Goal: Task Accomplishment & Management: Complete application form

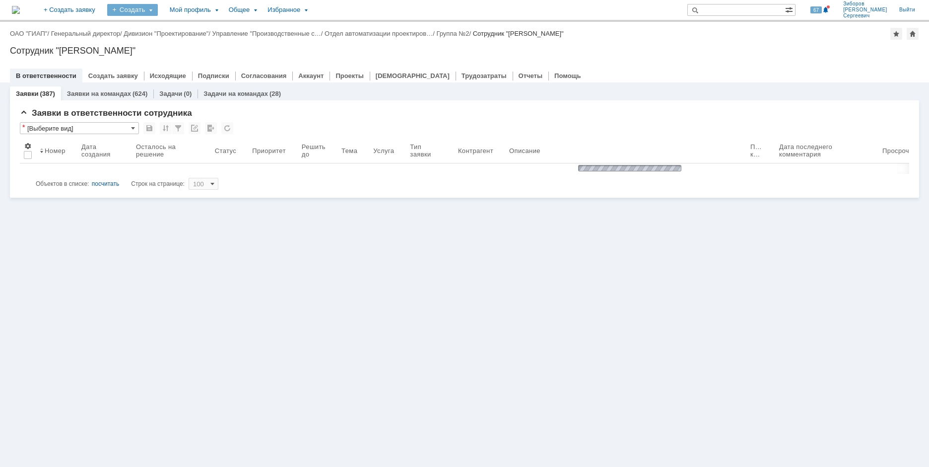
click at [158, 13] on div "Создать" at bounding box center [132, 10] width 51 height 12
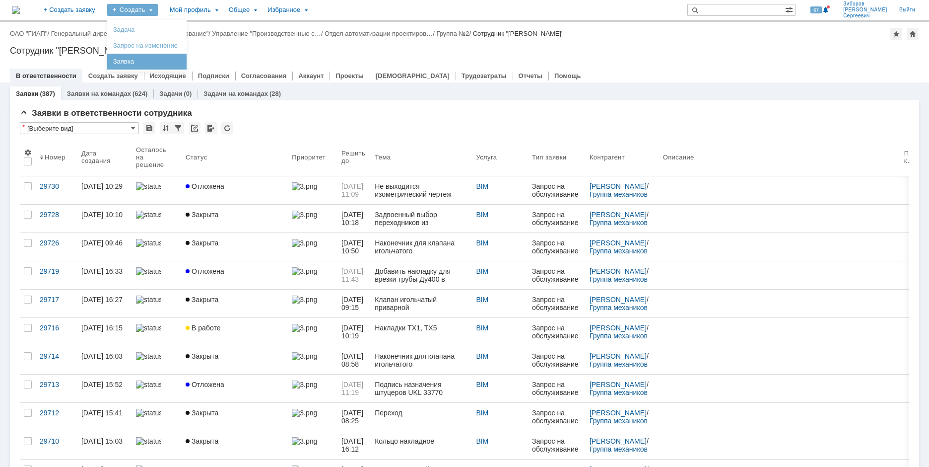
click at [185, 63] on link "Заявка" at bounding box center [146, 62] width 75 height 12
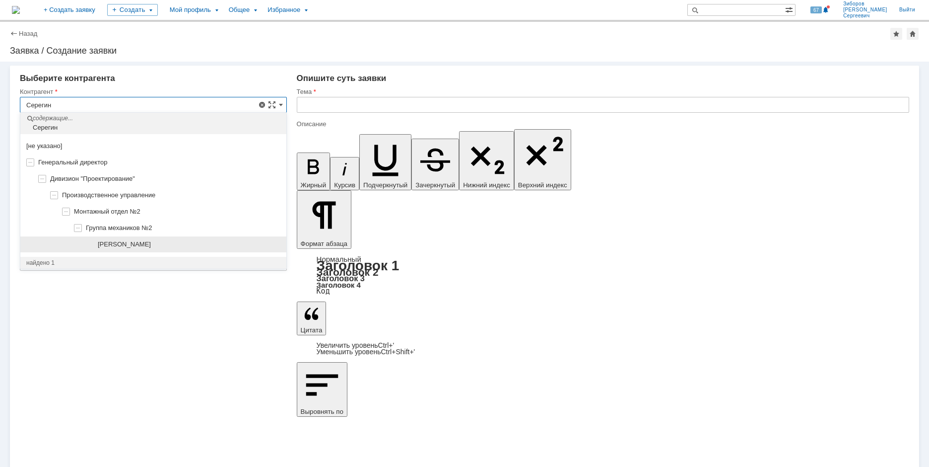
click at [151, 241] on span "[PERSON_NAME]" at bounding box center [124, 243] width 53 height 7
type input "[PERSON_NAME]"
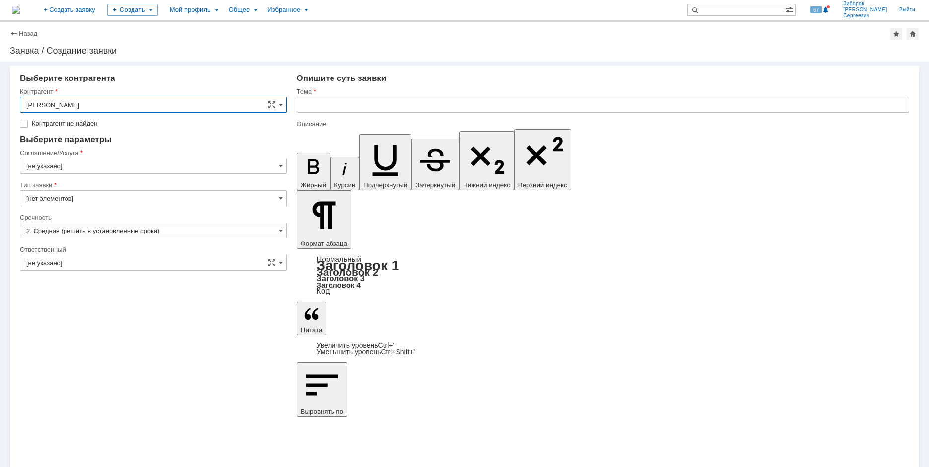
type input "[GEOGRAPHIC_DATA]"
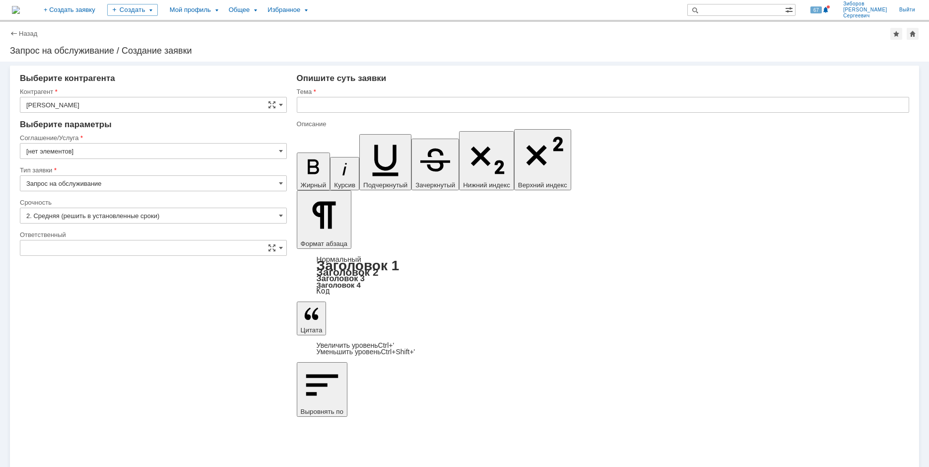
type input "[нет элементов]"
type input "[не указано]"
click at [237, 151] on input "[GEOGRAPHIC_DATA]" at bounding box center [153, 151] width 267 height 16
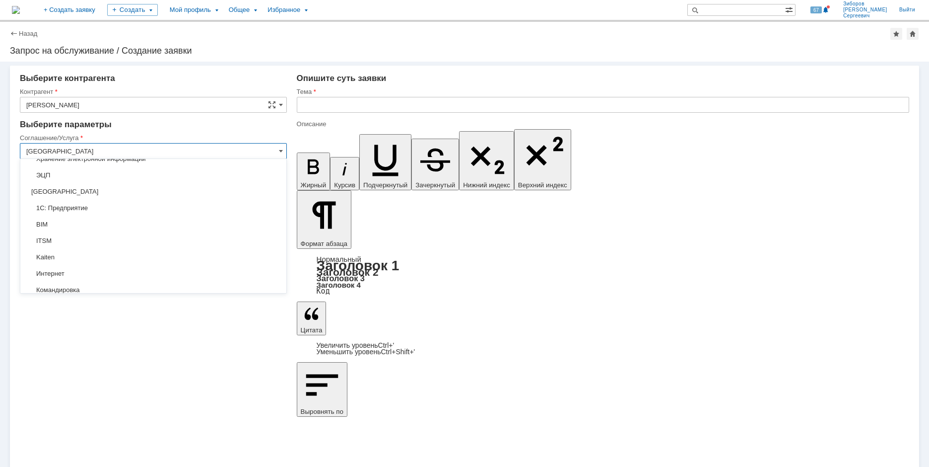
click at [76, 225] on span "BIM" at bounding box center [153, 224] width 254 height 8
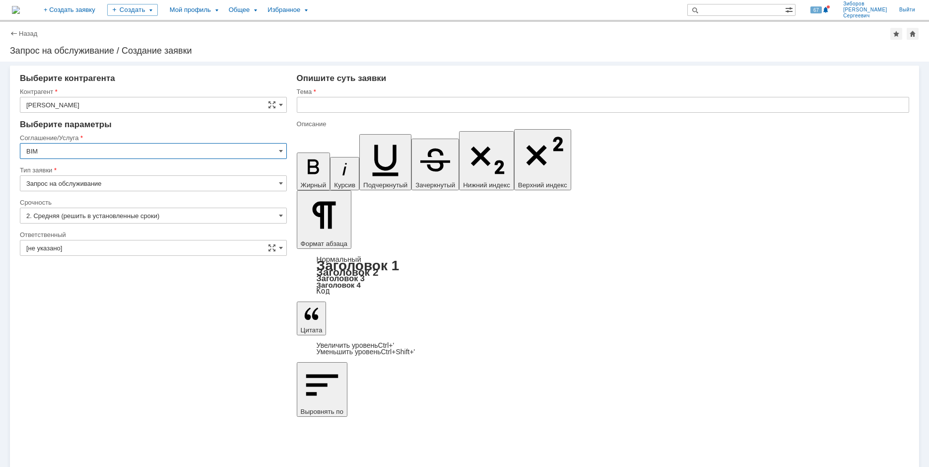
type input "BIM"
click at [133, 250] on input "[не указано]" at bounding box center [153, 248] width 267 height 16
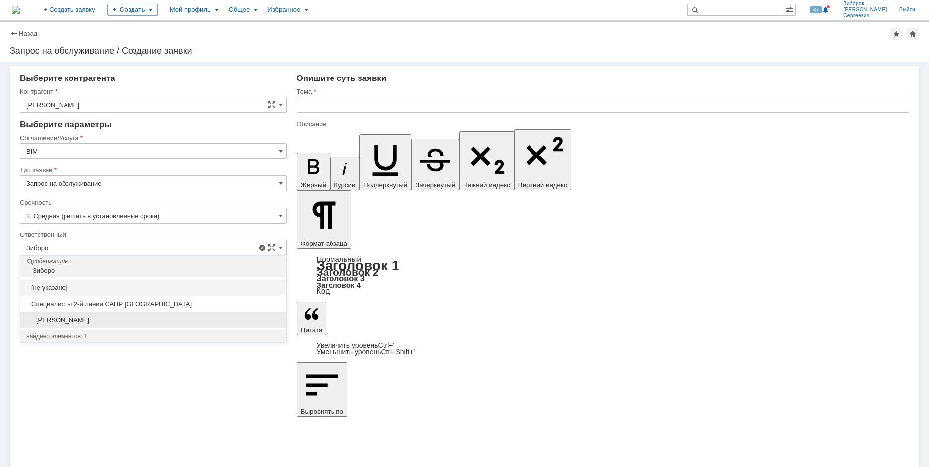
click at [92, 319] on span "[PERSON_NAME]" at bounding box center [153, 320] width 254 height 8
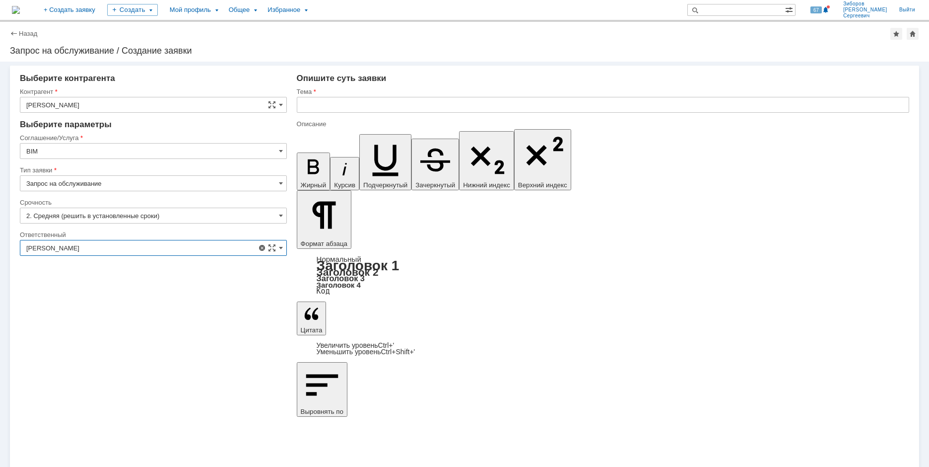
type input "[PERSON_NAME]"
click at [323, 109] on input "text" at bounding box center [603, 105] width 613 height 16
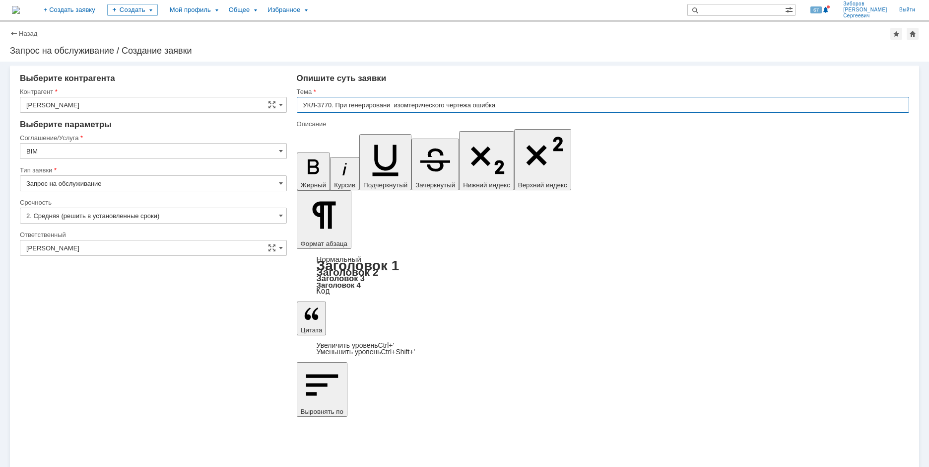
drag, startPoint x: 525, startPoint y: 106, endPoint x: 337, endPoint y: 115, distance: 188.3
click at [337, 115] on div "Тема УКЛ-3770. При генерировани изомтерического чертежа ошибка" at bounding box center [603, 103] width 613 height 32
drag, startPoint x: 548, startPoint y: 108, endPoint x: 343, endPoint y: 107, distance: 205.0
click at [343, 107] on input "УКЛ-3770. Ошибка при создании здания для изометрического чертежа" at bounding box center [603, 105] width 613 height 16
type input "УКЛ-3770. Ошибка при создании здания для изометрического чертежа"
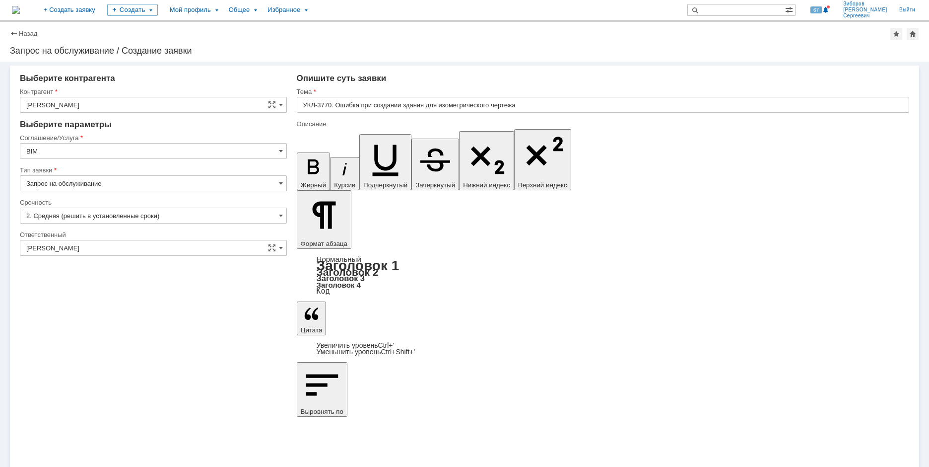
click at [538, 105] on input "УКЛ-3770. Ошибка при создании здания для изометрического чертежа" at bounding box center [603, 105] width 613 height 16
drag, startPoint x: 362, startPoint y: 106, endPoint x: 532, endPoint y: 104, distance: 169.3
click at [532, 104] on input "УКЛ-3770. Ошибка при создании здания для изометрического чертежа" at bounding box center [603, 105] width 613 height 16
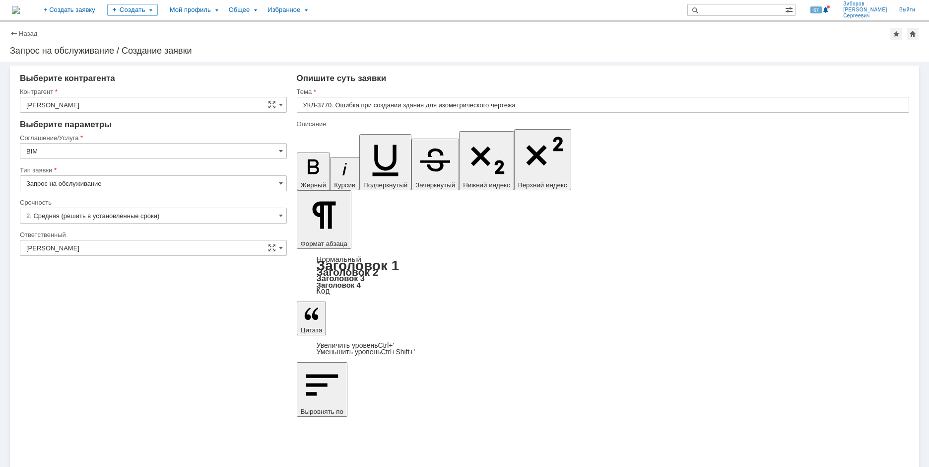
scroll to position [393, 3]
drag, startPoint x: 535, startPoint y: 3491, endPoint x: 575, endPoint y: 3493, distance: 40.2
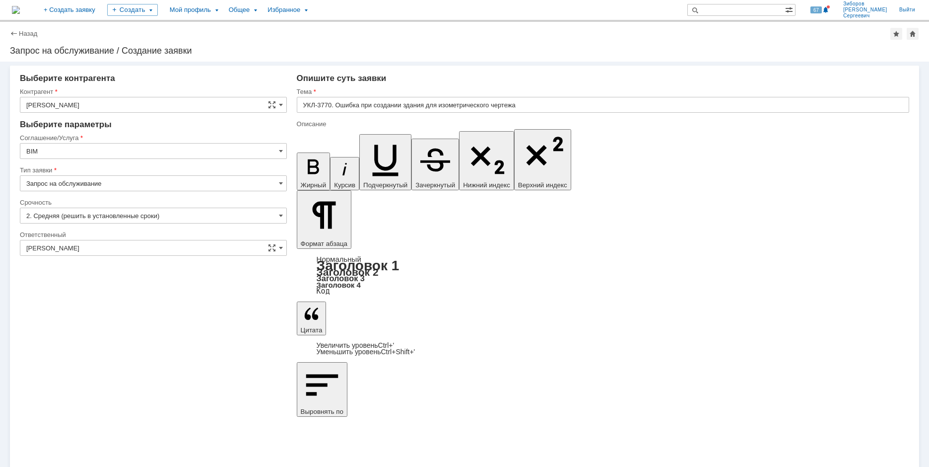
copy div "2/3-ПП2,3-54"
drag, startPoint x: 534, startPoint y: 3491, endPoint x: 607, endPoint y: 3491, distance: 72.5
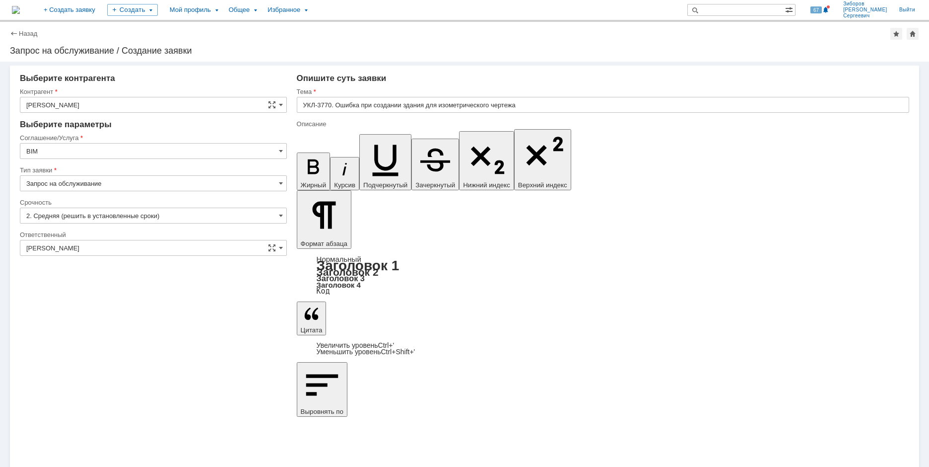
copy div "2/3-ПП2,3-54-CC12S-H"
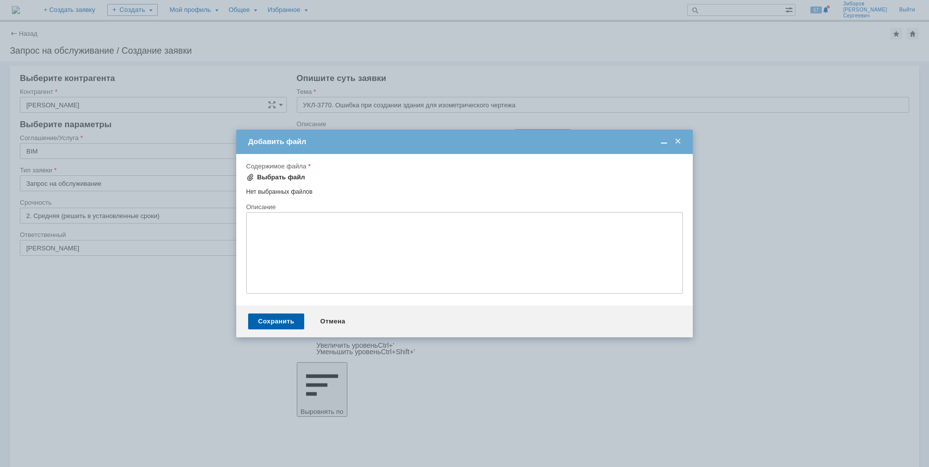
click at [272, 179] on div "Выбрать файл" at bounding box center [281, 177] width 48 height 8
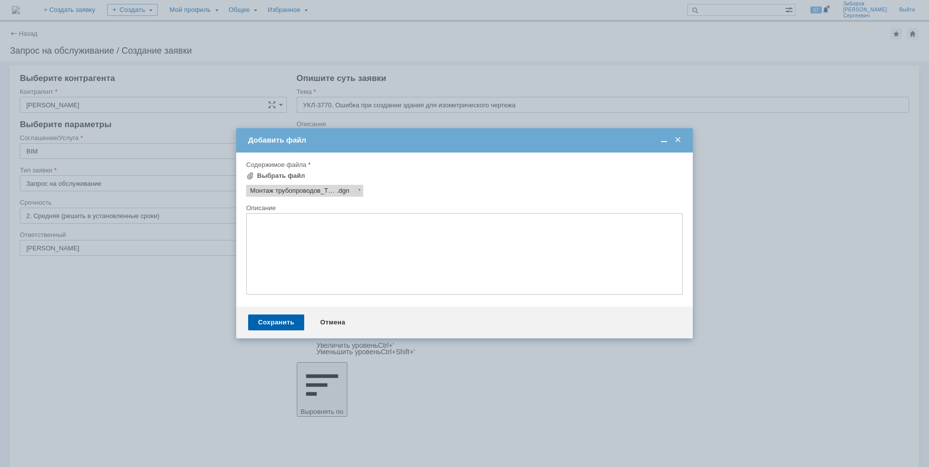
click at [272, 227] on textarea at bounding box center [464, 253] width 437 height 81
type textarea "М"
type textarea "Проблемная модель"
click at [268, 322] on div "Сохранить" at bounding box center [276, 322] width 56 height 16
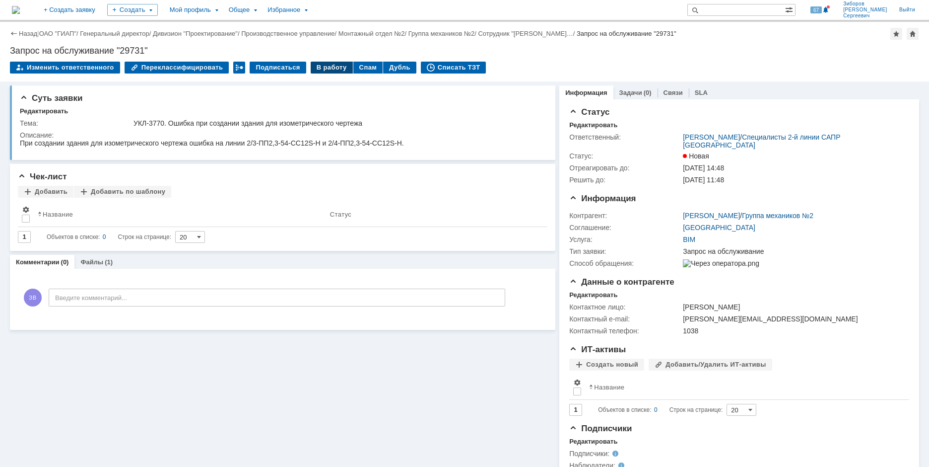
click at [324, 71] on div "В работу" at bounding box center [332, 68] width 42 height 12
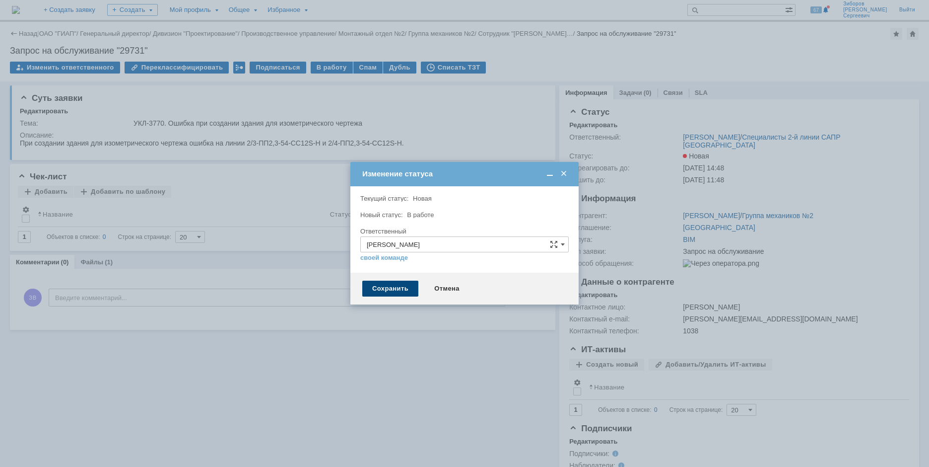
click at [404, 294] on div "Сохранить" at bounding box center [390, 289] width 56 height 16
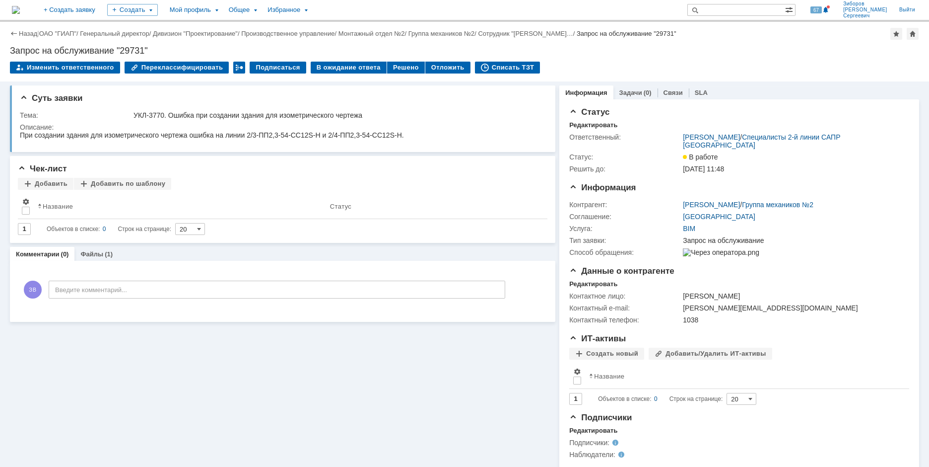
click at [20, 10] on img at bounding box center [16, 10] width 8 height 8
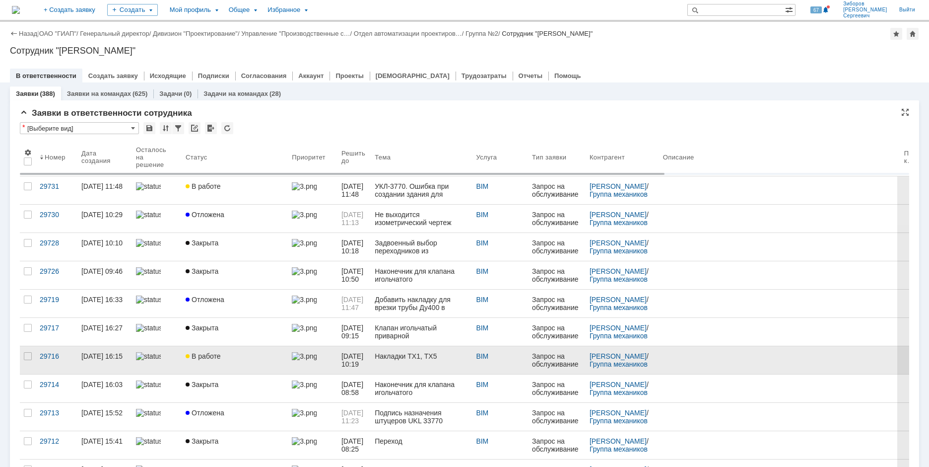
click at [221, 353] on div "В работе" at bounding box center [235, 356] width 98 height 8
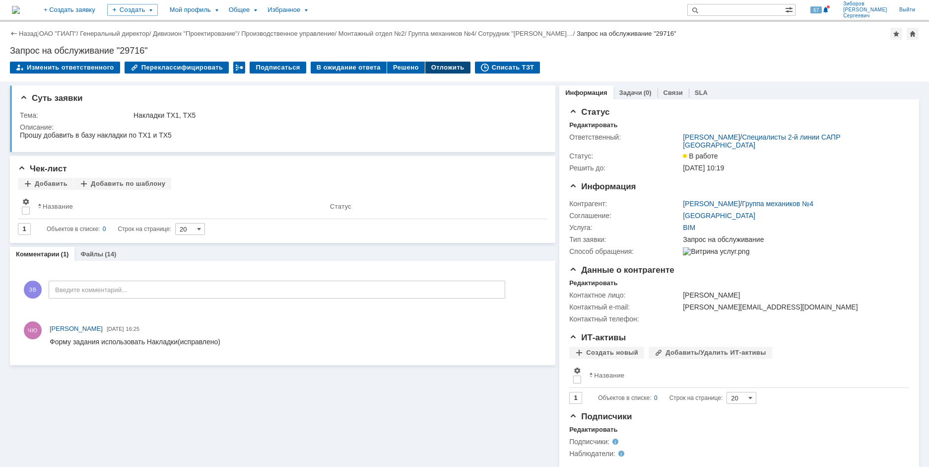
click at [434, 67] on div "Отложить" at bounding box center [447, 68] width 45 height 12
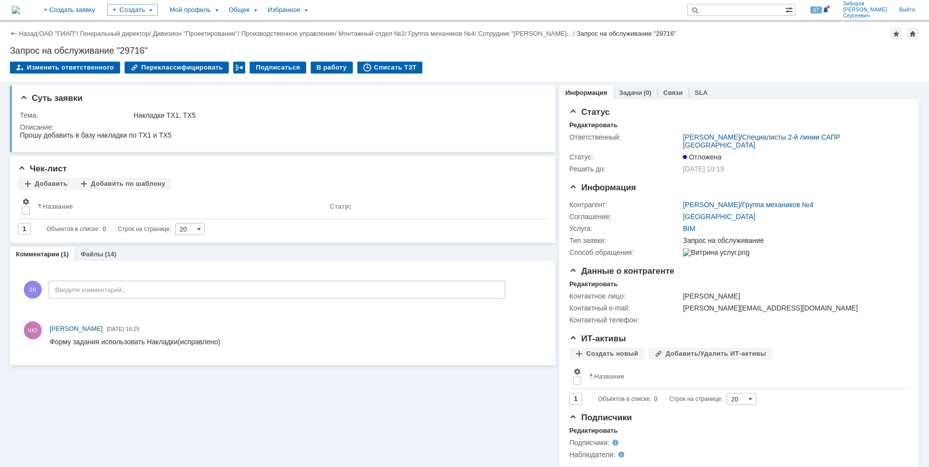
click at [20, 6] on img at bounding box center [16, 10] width 8 height 8
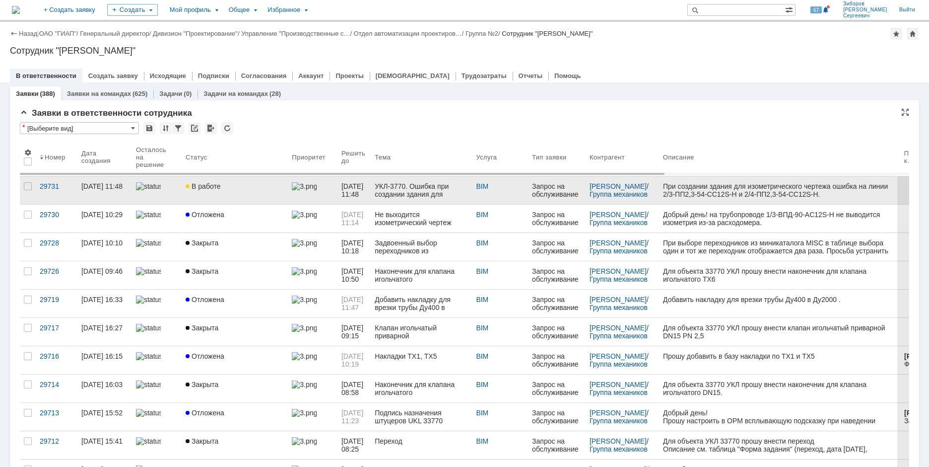
click at [236, 181] on link "В работе" at bounding box center [235, 190] width 106 height 28
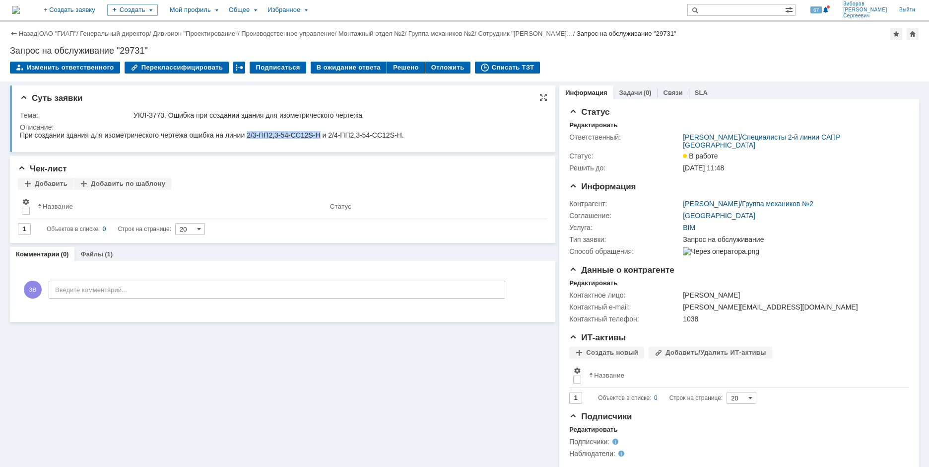
drag, startPoint x: 252, startPoint y: 137, endPoint x: 320, endPoint y: 138, distance: 67.5
click at [323, 136] on div "При создании здания для изометрического чертежа ошибка на линии 2/3-ПП2,3-54-CC…" at bounding box center [212, 135] width 384 height 8
copy div "2/3-ПП2,3-54-CC12S-H"
click at [20, 11] on img at bounding box center [16, 10] width 8 height 8
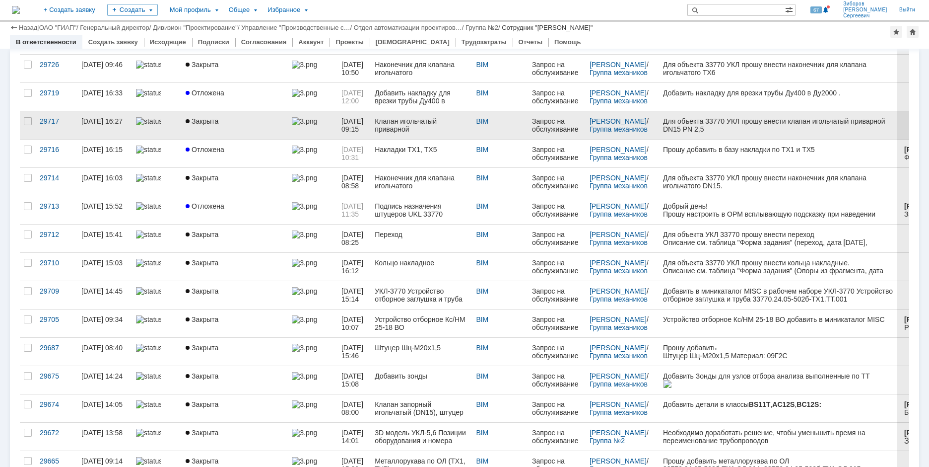
scroll to position [199, 0]
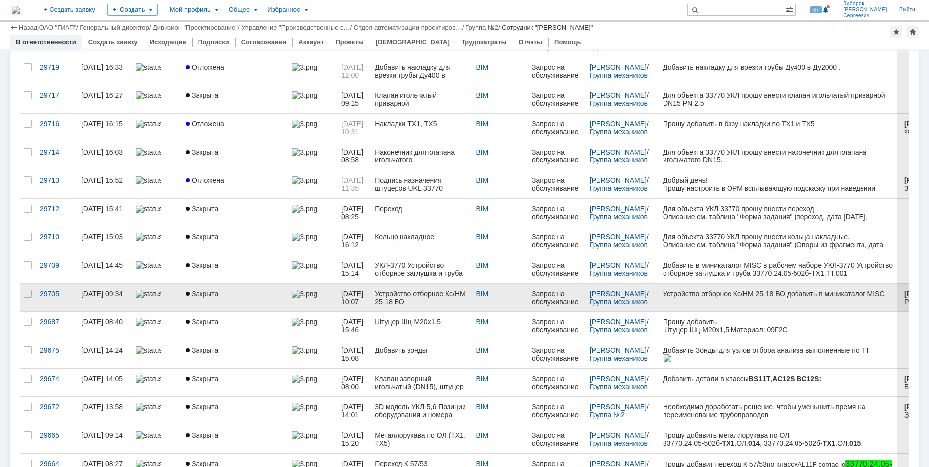
click at [222, 294] on div "Закрыта" at bounding box center [235, 293] width 98 height 8
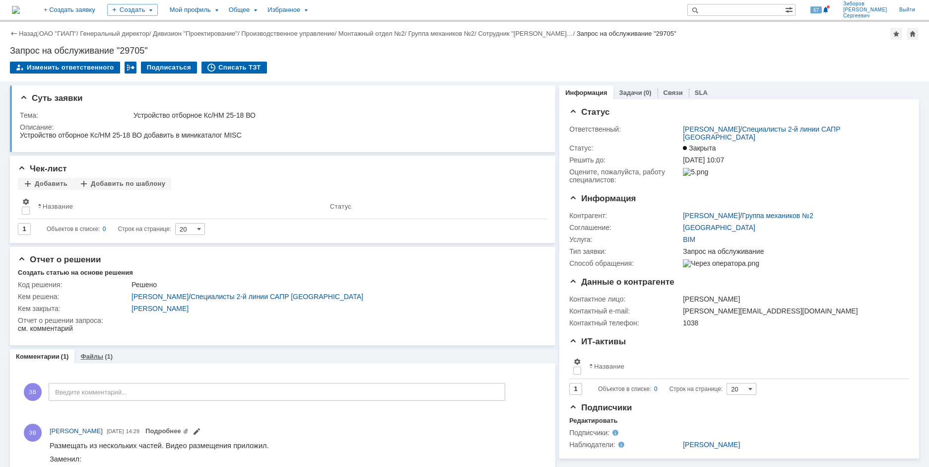
click at [97, 355] on link "Файлы" at bounding box center [91, 355] width 23 height 7
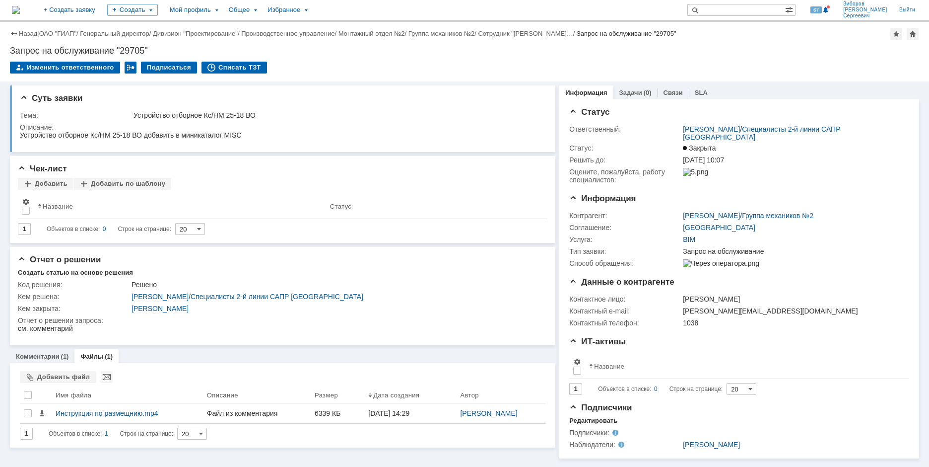
scroll to position [3, 0]
click at [45, 354] on link "Комментарии" at bounding box center [38, 355] width 44 height 7
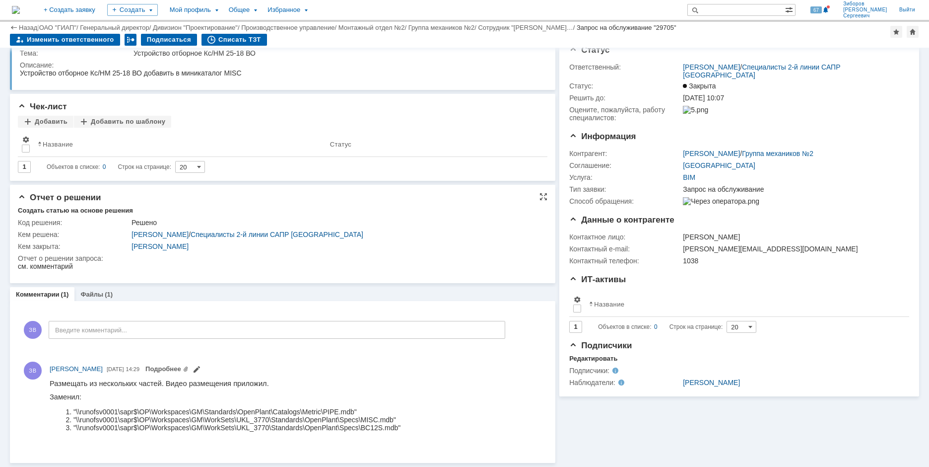
scroll to position [29, 0]
click at [87, 297] on link "Файлы" at bounding box center [91, 293] width 23 height 7
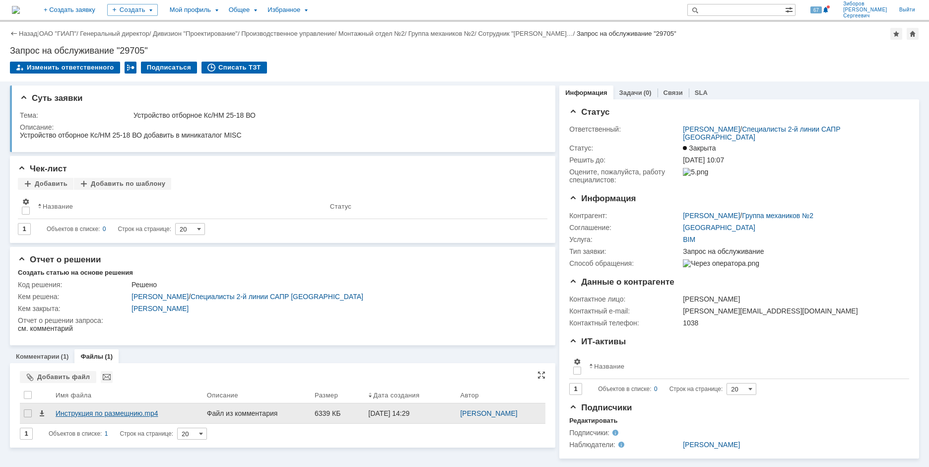
click at [119, 417] on div "Инструкция по размещнию.mp4" at bounding box center [127, 413] width 143 height 8
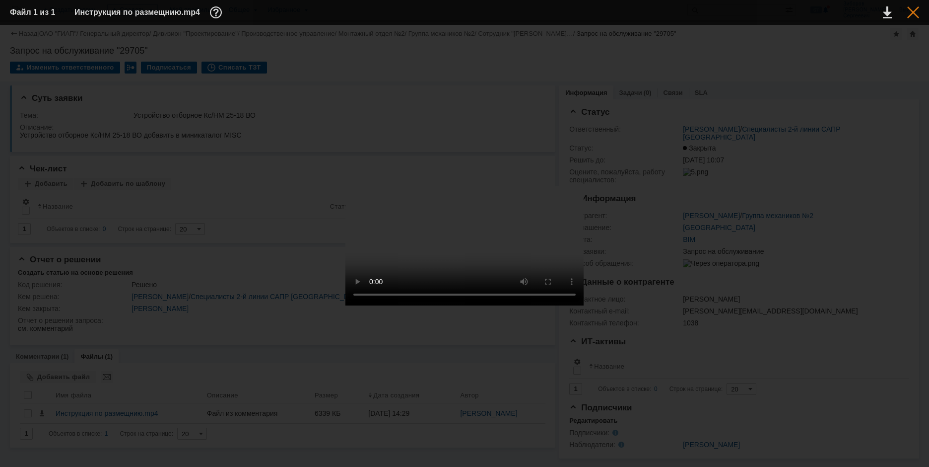
click at [917, 12] on div at bounding box center [914, 12] width 12 height 12
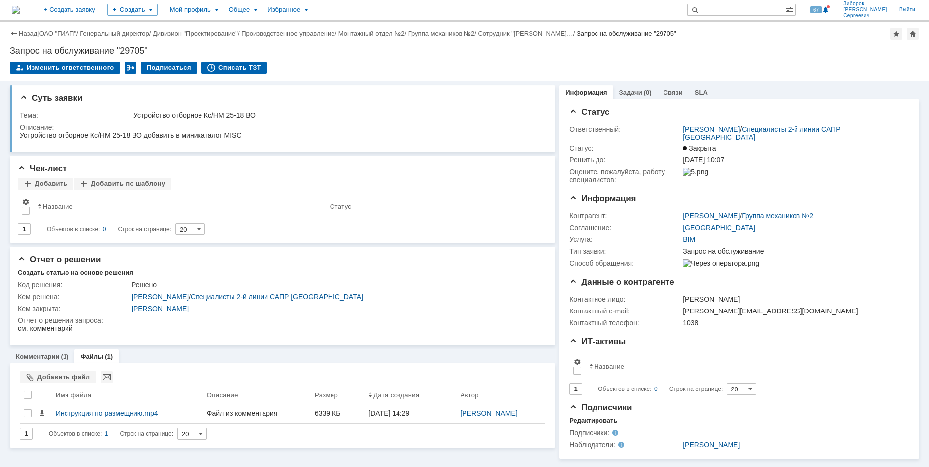
click at [20, 9] on img at bounding box center [16, 10] width 8 height 8
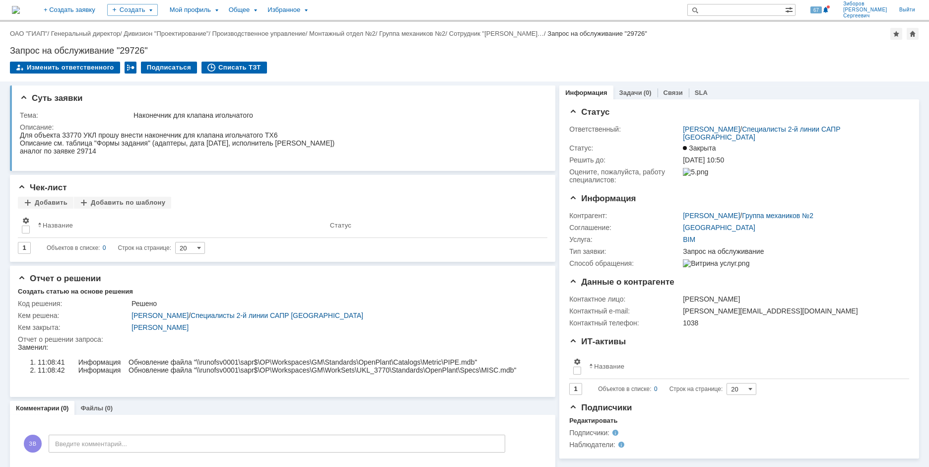
click at [20, 10] on img at bounding box center [16, 10] width 8 height 8
